Goal: Information Seeking & Learning: Learn about a topic

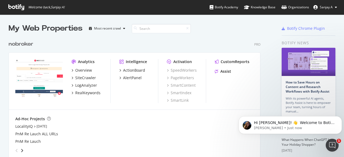
click at [17, 9] on icon at bounding box center [16, 7] width 16 height 6
click at [118, 28] on div "Most recent crawl" at bounding box center [107, 28] width 27 height 3
click at [85, 79] on div "SiteCrawler" at bounding box center [85, 77] width 21 height 5
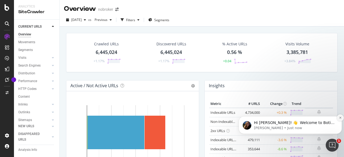
click at [341, 116] on button "Dismiss notification" at bounding box center [340, 117] width 7 height 7
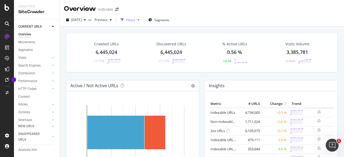
click at [135, 19] on div "Filters" at bounding box center [130, 20] width 9 height 5
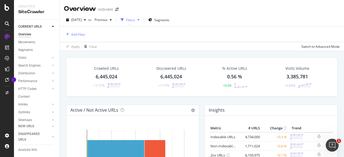
click at [135, 19] on div "Filters" at bounding box center [130, 20] width 9 height 5
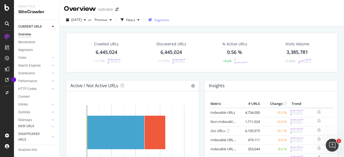
click at [169, 21] on span "Segments" at bounding box center [161, 20] width 15 height 5
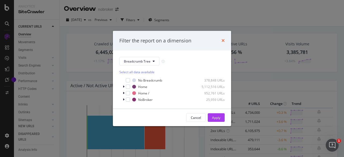
click at [223, 39] on icon "times" at bounding box center [222, 40] width 3 height 4
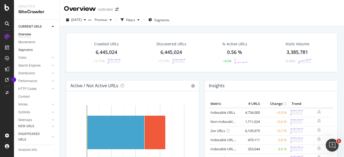
click at [33, 49] on link "Segments" at bounding box center [36, 50] width 37 height 6
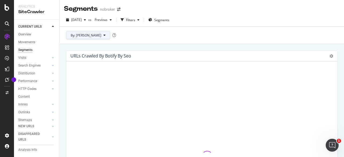
click at [80, 37] on span "By: [PERSON_NAME]" at bounding box center [86, 35] width 31 height 5
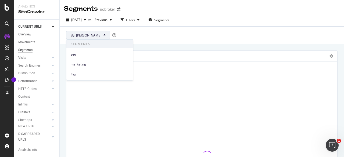
click at [154, 39] on div "By: [PERSON_NAME]" at bounding box center [202, 34] width 284 height 17
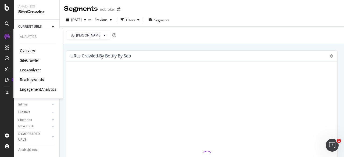
click at [28, 51] on div "Overview" at bounding box center [27, 50] width 15 height 5
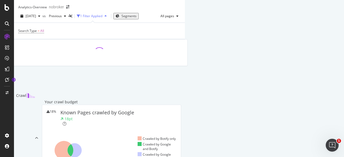
click at [102, 18] on div "1 Filter Applied" at bounding box center [91, 16] width 22 height 5
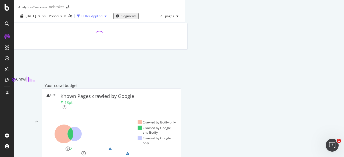
click at [102, 18] on div "1 Filter Applied" at bounding box center [91, 16] width 22 height 5
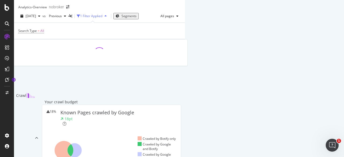
click at [102, 18] on div "1 Filter Applied" at bounding box center [91, 16] width 22 height 5
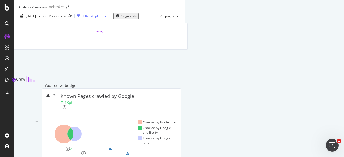
click at [102, 18] on div "1 Filter Applied" at bounding box center [91, 16] width 22 height 5
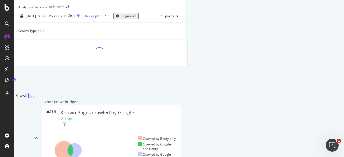
click at [136, 18] on span "Segments" at bounding box center [128, 16] width 15 height 5
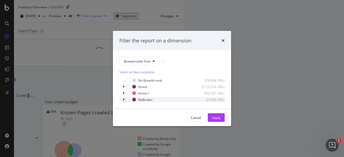
click at [124, 99] on icon "modal" at bounding box center [124, 99] width 2 height 3
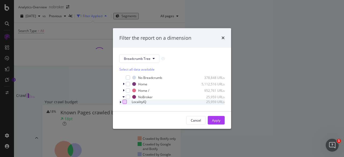
click at [127, 102] on div "modal" at bounding box center [125, 102] width 4 height 4
click at [215, 121] on div "Apply" at bounding box center [216, 120] width 8 height 5
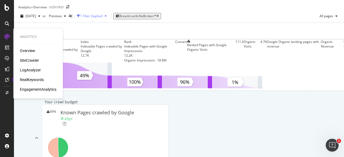
click at [34, 62] on div "SiteCrawler" at bounding box center [29, 60] width 19 height 5
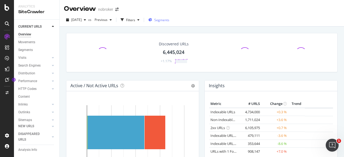
click at [168, 18] on span "Segments" at bounding box center [161, 20] width 15 height 5
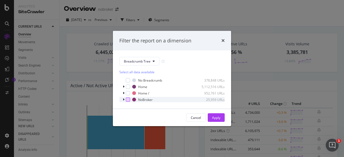
click at [127, 100] on div "modal" at bounding box center [128, 100] width 4 height 4
click at [123, 100] on icon "modal" at bounding box center [124, 99] width 2 height 3
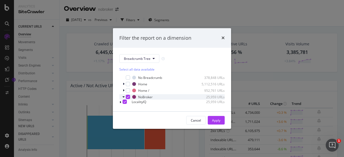
click at [127, 97] on icon "modal" at bounding box center [128, 97] width 2 height 3
click at [127, 103] on div "modal" at bounding box center [125, 102] width 4 height 4
click at [218, 121] on div "Apply" at bounding box center [216, 120] width 8 height 5
